Goal: Entertainment & Leisure: Consume media (video, audio)

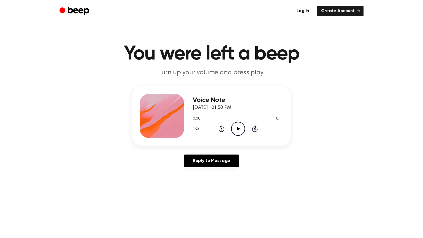
click at [241, 125] on icon "Play Audio" at bounding box center [238, 129] width 14 height 14
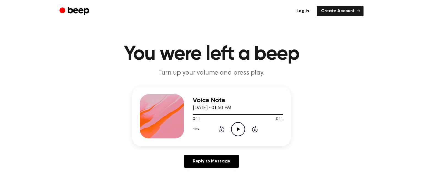
click at [233, 124] on circle at bounding box center [239, 129] width 14 height 14
click at [198, 128] on button "1.0x" at bounding box center [197, 128] width 9 height 9
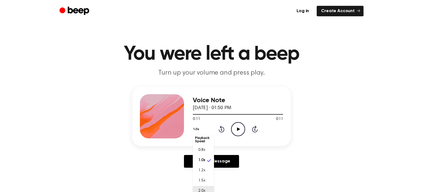
click at [205, 187] on li "2.0x" at bounding box center [203, 191] width 21 height 10
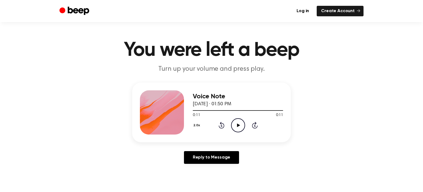
click at [243, 127] on icon "Play Audio" at bounding box center [238, 125] width 14 height 14
click at [238, 125] on icon at bounding box center [238, 125] width 3 height 4
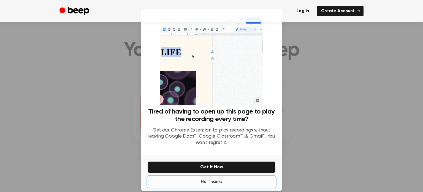
click at [215, 183] on button "No Thanks" at bounding box center [212, 181] width 128 height 11
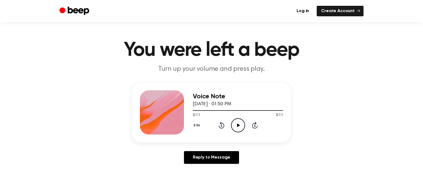
click at [238, 121] on icon "Play Audio" at bounding box center [238, 125] width 14 height 14
click at [195, 126] on button "2.0x" at bounding box center [197, 124] width 9 height 9
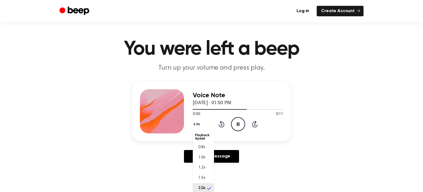
scroll to position [1, 0]
click at [202, 143] on span "0.8x" at bounding box center [201, 146] width 7 height 6
click at [198, 123] on button "0.8x" at bounding box center [198, 123] width 10 height 9
click at [244, 125] on icon "Play Audio" at bounding box center [238, 124] width 14 height 14
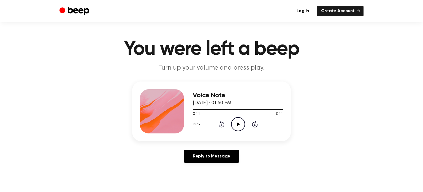
click at [338, 111] on div "Voice Note August 14, 2022 · 01:50 PM 0:11 0:11 Your browser does not support t…" at bounding box center [212, 123] width 410 height 85
click at [239, 121] on icon "Play Audio" at bounding box center [238, 124] width 14 height 14
click at [239, 120] on icon "Play Audio" at bounding box center [238, 124] width 14 height 14
click at [233, 123] on icon "Play Audio" at bounding box center [238, 124] width 14 height 14
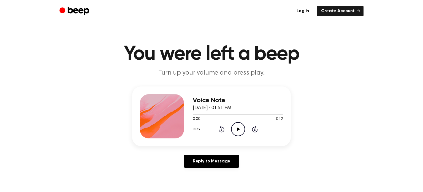
click at [235, 128] on icon "Play Audio" at bounding box center [238, 129] width 14 height 14
click at [236, 131] on icon "Play Audio" at bounding box center [238, 129] width 14 height 14
click at [257, 125] on icon "Skip 5 seconds" at bounding box center [255, 128] width 6 height 7
click at [235, 134] on icon "Play Audio" at bounding box center [238, 129] width 14 height 14
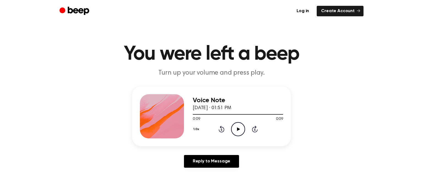
click at [231, 131] on icon "Play Audio" at bounding box center [238, 129] width 14 height 14
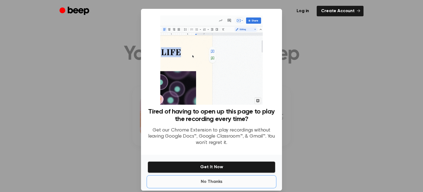
click at [217, 130] on div "Tired of having to open up this page to play the recording every time? Get our …" at bounding box center [211, 99] width 141 height 181
click at [208, 178] on button "No Thanks" at bounding box center [212, 181] width 128 height 11
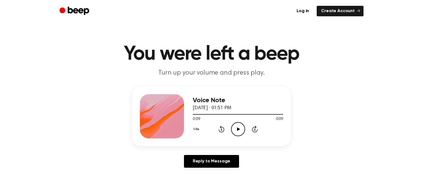
click at [236, 125] on icon "Play Audio" at bounding box center [238, 129] width 14 height 14
click at [233, 127] on icon "Play Audio" at bounding box center [238, 129] width 14 height 14
click at [233, 127] on icon "Pause Audio" at bounding box center [238, 129] width 14 height 14
click at [233, 127] on icon "Play Audio" at bounding box center [238, 129] width 14 height 14
click at [219, 132] on div "1.0x Rewind 5 seconds Pause Audio Skip 5 seconds" at bounding box center [238, 129] width 90 height 14
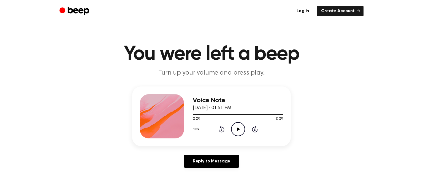
click at [220, 131] on icon "Rewind 5 seconds" at bounding box center [222, 128] width 6 height 7
click at [241, 128] on icon "Play Audio" at bounding box center [238, 129] width 14 height 14
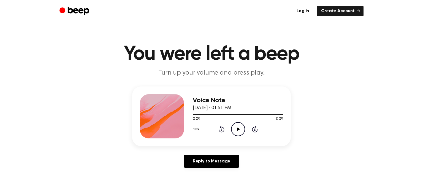
click at [241, 128] on icon "Play Audio" at bounding box center [238, 129] width 14 height 14
click at [241, 128] on icon "Pause Audio" at bounding box center [238, 129] width 14 height 14
click at [222, 132] on icon at bounding box center [222, 128] width 6 height 7
click at [227, 132] on div "1.0x Rewind 5 seconds Play Audio Skip 5 seconds" at bounding box center [238, 129] width 90 height 14
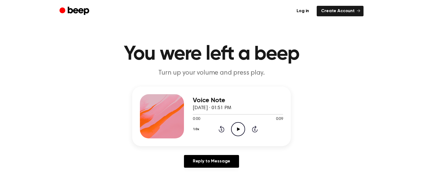
click at [233, 130] on icon "Play Audio" at bounding box center [238, 129] width 14 height 14
click at [237, 124] on icon "Play Audio" at bounding box center [238, 129] width 14 height 14
click at [244, 131] on circle at bounding box center [239, 129] width 14 height 14
click at [202, 73] on p "Turn up your volume and press play." at bounding box center [212, 72] width 212 height 9
click at [240, 131] on icon "Play Audio" at bounding box center [238, 129] width 14 height 14
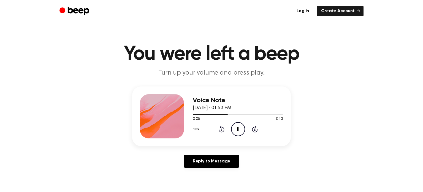
click at [240, 131] on icon "Pause Audio" at bounding box center [238, 129] width 14 height 14
click at [240, 131] on icon "Play Audio" at bounding box center [238, 129] width 14 height 14
click at [226, 130] on div "1.0x Rewind 5 seconds Pause Audio Skip 5 seconds" at bounding box center [238, 129] width 90 height 14
click at [232, 122] on icon "Play Audio" at bounding box center [238, 129] width 14 height 14
click at [239, 132] on icon "Play Audio" at bounding box center [238, 129] width 14 height 14
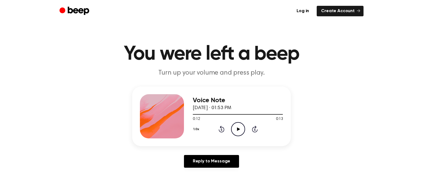
click at [246, 128] on div "1.0x Rewind 5 seconds Play Audio Skip 5 seconds" at bounding box center [238, 129] width 90 height 14
click at [236, 124] on icon "Play Audio" at bounding box center [238, 129] width 14 height 14
click at [192, 130] on div "Voice Note August 14, 2022 · 01:53 PM 0:01 0:13 Your browser does not support t…" at bounding box center [211, 116] width 159 height 60
click at [194, 129] on button "1.0x" at bounding box center [197, 128] width 9 height 9
click at [197, 189] on li "2.0x" at bounding box center [203, 193] width 21 height 10
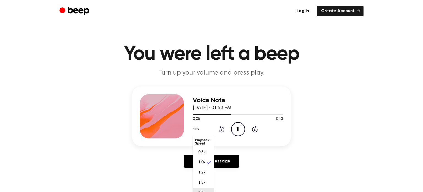
scroll to position [5, 0]
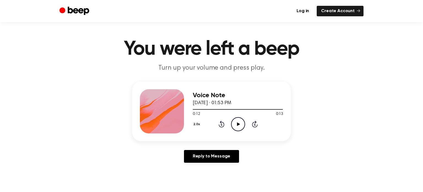
click at [242, 123] on icon "Play Audio" at bounding box center [238, 124] width 14 height 14
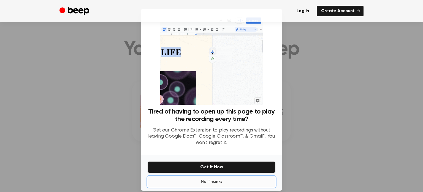
click at [214, 182] on button "No Thanks" at bounding box center [212, 181] width 128 height 11
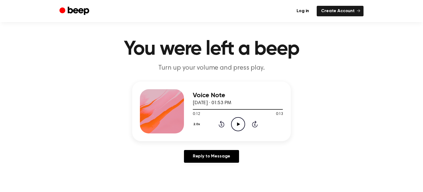
click at [240, 126] on icon "Play Audio" at bounding box center [238, 124] width 14 height 14
click at [240, 128] on icon "Play Audio" at bounding box center [238, 124] width 14 height 14
click at [240, 128] on icon "Pause Audio" at bounding box center [238, 124] width 14 height 14
click at [240, 128] on icon "Play Audio" at bounding box center [238, 124] width 14 height 14
click at [239, 128] on icon "Pause Audio" at bounding box center [238, 124] width 14 height 14
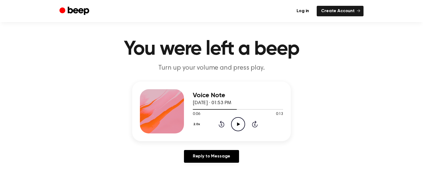
click at [239, 128] on icon "Play Audio" at bounding box center [238, 124] width 14 height 14
click at [239, 128] on icon "Pause Audio" at bounding box center [238, 124] width 14 height 14
click at [239, 128] on icon "Play Audio" at bounding box center [238, 124] width 14 height 14
click at [239, 128] on icon "Pause Audio" at bounding box center [238, 124] width 14 height 14
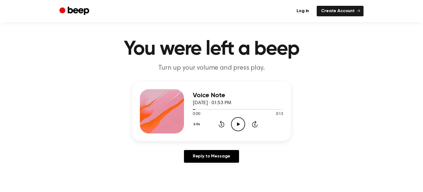
click at [239, 128] on icon "Play Audio" at bounding box center [238, 124] width 14 height 14
click at [239, 128] on icon "Pause Audio" at bounding box center [238, 124] width 14 height 14
click at [239, 128] on icon "Play Audio" at bounding box center [238, 124] width 14 height 14
click at [239, 128] on icon "Pause Audio" at bounding box center [238, 124] width 14 height 14
click at [239, 128] on icon "Play Audio" at bounding box center [238, 124] width 14 height 14
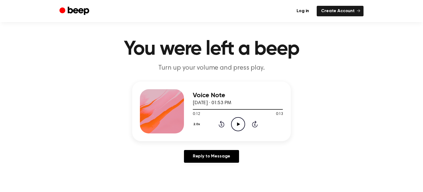
click at [240, 128] on icon "Play Audio" at bounding box center [238, 124] width 14 height 14
click at [240, 128] on icon "Pause Audio" at bounding box center [238, 124] width 14 height 14
click at [240, 128] on icon "Play Audio" at bounding box center [238, 124] width 14 height 14
click at [240, 125] on icon "Play Audio" at bounding box center [238, 124] width 14 height 14
click at [238, 124] on icon at bounding box center [238, 124] width 3 height 4
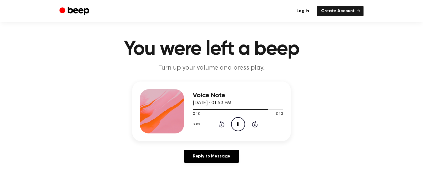
click at [238, 124] on icon "Pause Audio" at bounding box center [238, 124] width 14 height 14
click at [238, 124] on icon at bounding box center [238, 124] width 3 height 4
click at [192, 123] on div "Voice Note August 14, 2022 · 01:53 PM 0:12 0:13 Your browser does not support t…" at bounding box center [211, 111] width 159 height 60
click at [194, 124] on button "2.0x" at bounding box center [197, 123] width 9 height 9
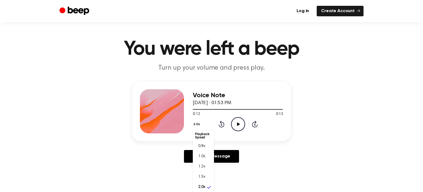
click at [203, 138] on li "Playback Speed" at bounding box center [203, 135] width 21 height 11
click at [204, 154] on span "1.0x" at bounding box center [201, 156] width 7 height 6
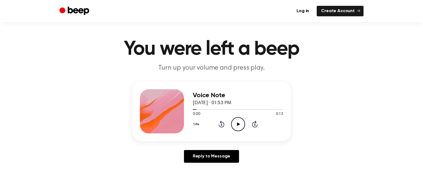
click at [239, 122] on icon "Play Audio" at bounding box center [238, 124] width 14 height 14
click at [238, 122] on icon "Play Audio" at bounding box center [238, 124] width 14 height 14
click at [238, 123] on icon at bounding box center [238, 124] width 3 height 4
click at [253, 123] on icon "Skip 5 seconds" at bounding box center [255, 123] width 6 height 7
click at [222, 122] on icon at bounding box center [222, 123] width 6 height 7
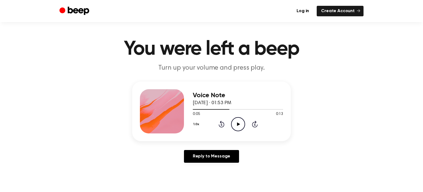
click at [223, 123] on icon at bounding box center [222, 123] width 6 height 7
click at [238, 120] on icon "Play Audio" at bounding box center [238, 124] width 14 height 14
click at [237, 122] on icon "Pause Audio" at bounding box center [238, 124] width 14 height 14
click at [253, 124] on icon "Skip 5 seconds" at bounding box center [255, 123] width 6 height 7
click at [254, 123] on icon "Skip 5 seconds" at bounding box center [255, 123] width 6 height 7
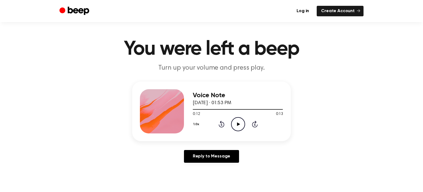
click at [223, 123] on icon "Rewind 5 seconds" at bounding box center [222, 123] width 6 height 7
click at [224, 123] on div "1.0x Rewind 5 seconds Play Audio Skip 5 seconds" at bounding box center [238, 124] width 90 height 14
click at [223, 125] on icon "Rewind 5 seconds" at bounding box center [222, 123] width 6 height 7
click at [223, 124] on icon "Rewind 5 seconds" at bounding box center [222, 123] width 6 height 7
click at [238, 129] on icon "Play Audio" at bounding box center [238, 124] width 14 height 14
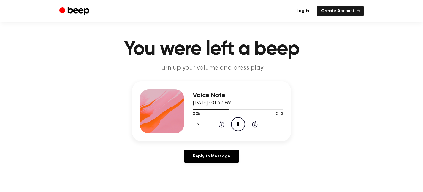
click at [236, 125] on icon "Pause Audio" at bounding box center [238, 124] width 14 height 14
click at [256, 125] on icon "Skip 5 seconds" at bounding box center [255, 123] width 6 height 7
click at [222, 122] on icon at bounding box center [222, 123] width 6 height 7
click at [223, 125] on icon "Rewind 5 seconds" at bounding box center [222, 123] width 6 height 7
click at [256, 125] on icon "Skip 5 seconds" at bounding box center [255, 123] width 6 height 7
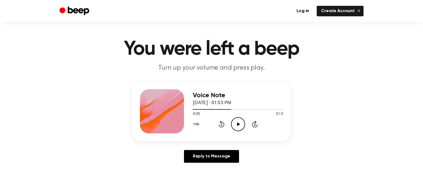
click at [256, 125] on icon "Skip 5 seconds" at bounding box center [255, 123] width 6 height 7
click at [255, 124] on icon "Skip 5 seconds" at bounding box center [255, 123] width 6 height 7
click at [224, 121] on icon "Rewind 5 seconds" at bounding box center [222, 123] width 6 height 7
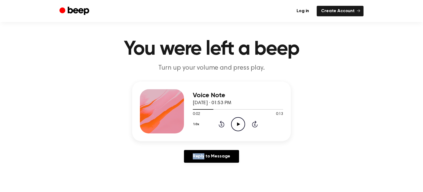
click at [224, 121] on icon "Rewind 5 seconds" at bounding box center [222, 123] width 6 height 7
click at [257, 126] on icon at bounding box center [255, 123] width 6 height 7
click at [256, 126] on icon at bounding box center [255, 123] width 6 height 7
click at [225, 123] on div "1.0x Rewind 5 seconds Play Audio Skip 5 seconds" at bounding box center [238, 124] width 90 height 14
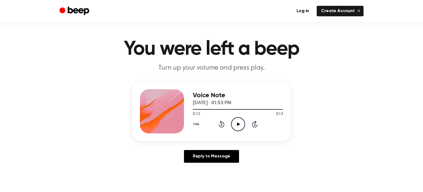
click at [225, 123] on div "1.0x Rewind 5 seconds Play Audio Skip 5 seconds" at bounding box center [238, 124] width 90 height 14
click at [222, 122] on div "1.0x Rewind 5 seconds Play Audio Skip 5 seconds" at bounding box center [238, 124] width 90 height 14
click at [223, 122] on icon at bounding box center [222, 123] width 6 height 7
click at [223, 123] on icon at bounding box center [222, 123] width 6 height 7
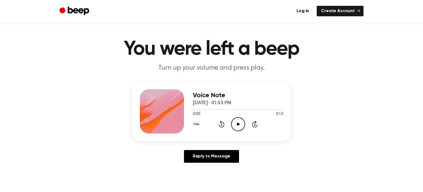
click at [252, 125] on icon at bounding box center [255, 123] width 6 height 7
click at [234, 128] on icon "Play Audio" at bounding box center [238, 124] width 14 height 14
click at [237, 121] on icon "Pause Audio" at bounding box center [238, 124] width 14 height 14
click at [249, 122] on div "1.0x Rewind 5 seconds Play Audio Skip 5 seconds" at bounding box center [238, 124] width 90 height 14
click at [255, 123] on icon at bounding box center [255, 123] width 6 height 7
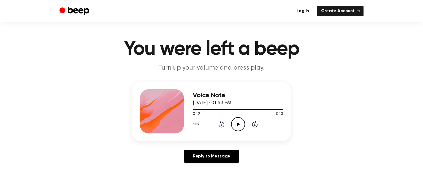
click at [224, 124] on icon "Rewind 5 seconds" at bounding box center [222, 123] width 6 height 7
click at [224, 124] on icon at bounding box center [222, 123] width 6 height 7
click at [233, 124] on icon "Play Audio" at bounding box center [238, 124] width 14 height 14
click at [234, 124] on icon "Pause Audio" at bounding box center [238, 124] width 14 height 14
click at [217, 123] on div "1.0x Rewind 5 seconds Play Audio Skip 5 seconds" at bounding box center [238, 124] width 90 height 14
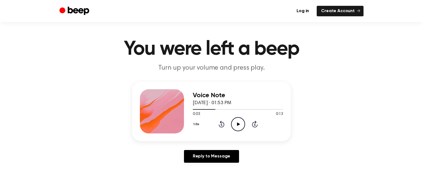
click at [252, 122] on icon "Skip 5 seconds" at bounding box center [255, 123] width 6 height 7
click at [253, 123] on icon at bounding box center [255, 123] width 6 height 7
click at [223, 122] on icon at bounding box center [222, 123] width 6 height 7
click at [223, 123] on icon "Rewind 5 seconds" at bounding box center [222, 123] width 6 height 7
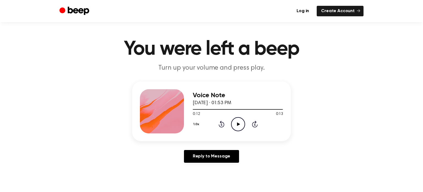
click at [224, 123] on icon at bounding box center [222, 123] width 6 height 7
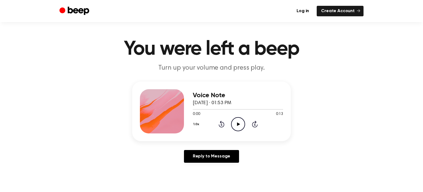
click at [224, 123] on icon at bounding box center [222, 123] width 6 height 7
click at [128, 104] on div "Voice Note August 14, 2022 · 01:53 PM 0:08 0:13 Your browser does not support t…" at bounding box center [212, 123] width 410 height 85
click at [128, 104] on div "Voice Note August 14, 2022 · 01:53 PM 0:09 0:13 Your browser does not support t…" at bounding box center [212, 123] width 410 height 85
click at [143, 105] on div at bounding box center [162, 111] width 44 height 44
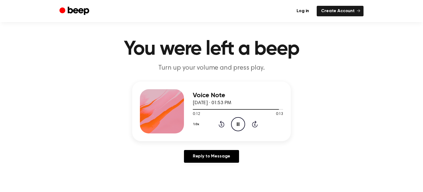
click at [143, 105] on div at bounding box center [162, 111] width 44 height 44
click at [152, 111] on div at bounding box center [162, 111] width 44 height 44
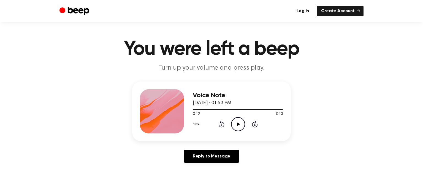
click at [152, 111] on div at bounding box center [162, 111] width 44 height 44
click at [138, 61] on main "You were left a beep Turn up your volume and press play. Voice Note August 14, …" at bounding box center [211, 165] width 423 height 340
drag, startPoint x: 136, startPoint y: 52, endPoint x: 171, endPoint y: 53, distance: 35.6
click at [171, 53] on h1 "You were left a beep" at bounding box center [212, 49] width 282 height 20
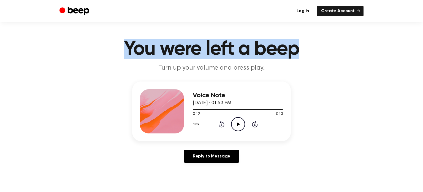
drag, startPoint x: 127, startPoint y: 49, endPoint x: 299, endPoint y: 52, distance: 172.6
click at [299, 52] on h1 "You were left a beep" at bounding box center [212, 49] width 282 height 20
copy h1 "You were left a beep"
click at [312, 58] on h1 "You were left a beep" at bounding box center [212, 49] width 282 height 20
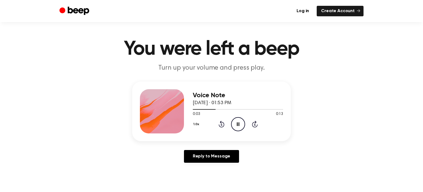
click at [194, 123] on button "1.0x" at bounding box center [197, 123] width 9 height 9
click at [197, 143] on li "0.8x" at bounding box center [203, 147] width 21 height 10
click at [220, 125] on icon "Rewind 5 seconds" at bounding box center [222, 123] width 6 height 7
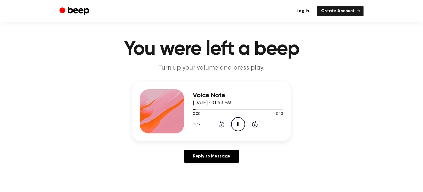
click at [220, 125] on icon "Rewind 5 seconds" at bounding box center [222, 123] width 6 height 7
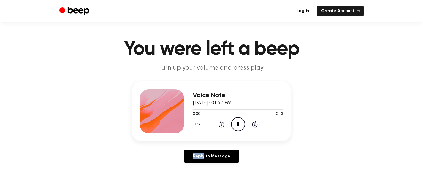
click at [220, 125] on icon "Rewind 5 seconds" at bounding box center [222, 123] width 6 height 7
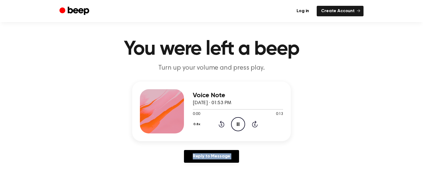
click at [220, 125] on icon "Rewind 5 seconds" at bounding box center [222, 123] width 6 height 7
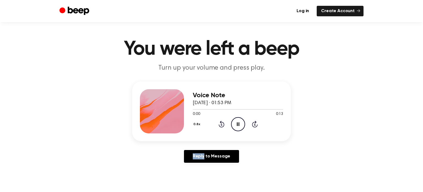
click at [220, 125] on icon "Rewind 5 seconds" at bounding box center [222, 123] width 6 height 7
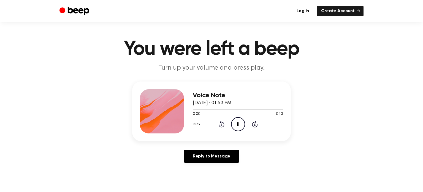
click at [220, 125] on icon "Rewind 5 seconds" at bounding box center [222, 123] width 6 height 7
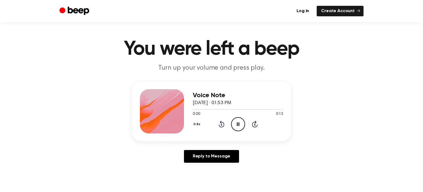
click at [220, 125] on icon "Rewind 5 seconds" at bounding box center [222, 123] width 6 height 7
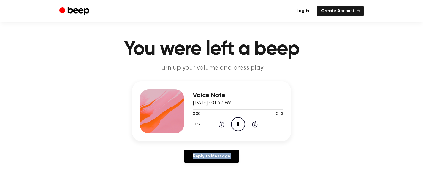
click at [220, 125] on icon "Rewind 5 seconds" at bounding box center [222, 123] width 6 height 7
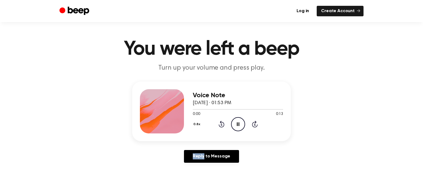
click at [220, 125] on icon "Rewind 5 seconds" at bounding box center [222, 123] width 6 height 7
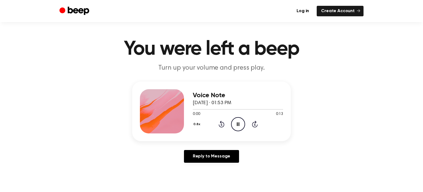
click at [220, 125] on icon "Rewind 5 seconds" at bounding box center [222, 123] width 6 height 7
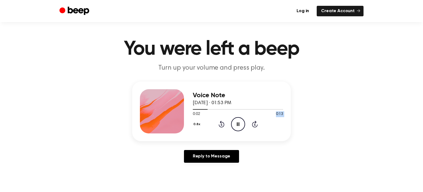
drag, startPoint x: 220, startPoint y: 125, endPoint x: 222, endPoint y: 113, distance: 11.8
click at [222, 113] on div "Voice Note August 14, 2022 · 01:53 PM 0:02 0:13 Your browser does not support t…" at bounding box center [238, 111] width 90 height 44
click at [222, 114] on div "0:02 0:13" at bounding box center [238, 114] width 90 height 6
click at [221, 119] on div "0.8x Rewind 5 seconds Pause Audio Skip 5 seconds" at bounding box center [238, 124] width 90 height 14
click at [221, 121] on icon at bounding box center [222, 123] width 6 height 7
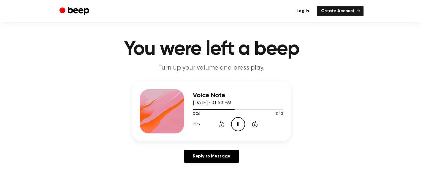
click at [221, 120] on icon "Rewind 5 seconds" at bounding box center [222, 123] width 6 height 7
click at [221, 120] on icon at bounding box center [222, 123] width 6 height 7
click at [219, 123] on icon "Rewind 5 seconds" at bounding box center [222, 123] width 6 height 7
click at [198, 123] on button "0.8x" at bounding box center [198, 123] width 10 height 9
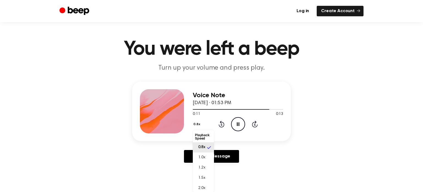
click at [194, 143] on li "0.8x" at bounding box center [203, 147] width 21 height 10
click at [194, 143] on div "Voice Note August 14, 2022 · 01:53 PM 0:11 0:13 Your browser does not support t…" at bounding box center [212, 123] width 410 height 85
click at [198, 122] on button "0.8x" at bounding box center [198, 123] width 10 height 9
click at [198, 135] on li "Playback Speed" at bounding box center [203, 136] width 21 height 11
click at [223, 124] on icon "Rewind 5 seconds" at bounding box center [222, 123] width 6 height 7
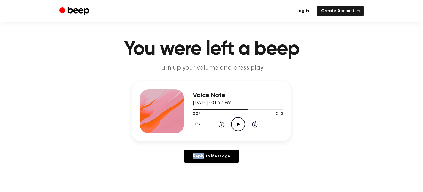
click at [223, 124] on icon "Rewind 5 seconds" at bounding box center [222, 123] width 6 height 7
click at [233, 125] on icon "Play Audio" at bounding box center [238, 124] width 14 height 14
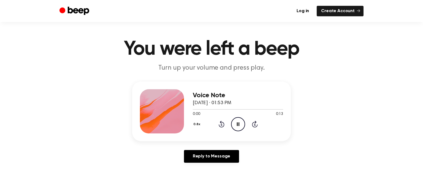
click at [197, 123] on button "0.8x" at bounding box center [198, 123] width 10 height 9
click at [197, 125] on button "0.8x" at bounding box center [198, 123] width 10 height 9
click at [197, 160] on div "1.0x" at bounding box center [200, 157] width 10 height 6
click at [197, 122] on button "1.0x" at bounding box center [197, 123] width 9 height 9
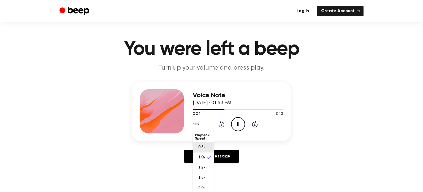
click at [198, 146] on span "0.8x" at bounding box center [201, 147] width 7 height 6
drag, startPoint x: 221, startPoint y: 108, endPoint x: 197, endPoint y: 107, distance: 24.0
click at [197, 107] on div at bounding box center [238, 109] width 90 height 4
click at [198, 108] on div at bounding box center [238, 109] width 90 height 4
click at [195, 107] on div at bounding box center [238, 109] width 90 height 4
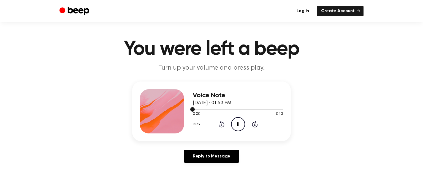
click at [196, 109] on div at bounding box center [238, 109] width 90 height 4
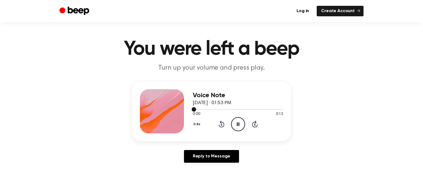
click at [196, 109] on div at bounding box center [238, 109] width 90 height 4
click at [207, 109] on div at bounding box center [238, 109] width 90 height 4
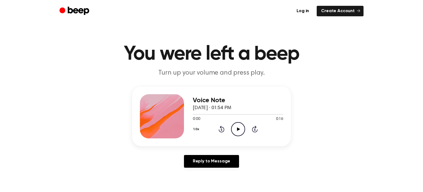
click at [237, 130] on icon at bounding box center [238, 129] width 3 height 4
click at [238, 128] on icon at bounding box center [238, 129] width 2 height 4
click at [230, 124] on div "1.0x Rewind 5 seconds Pause Audio Skip 5 seconds" at bounding box center [238, 129] width 90 height 14
click at [232, 126] on circle at bounding box center [239, 129] width 14 height 14
click at [222, 127] on icon at bounding box center [222, 128] width 6 height 7
